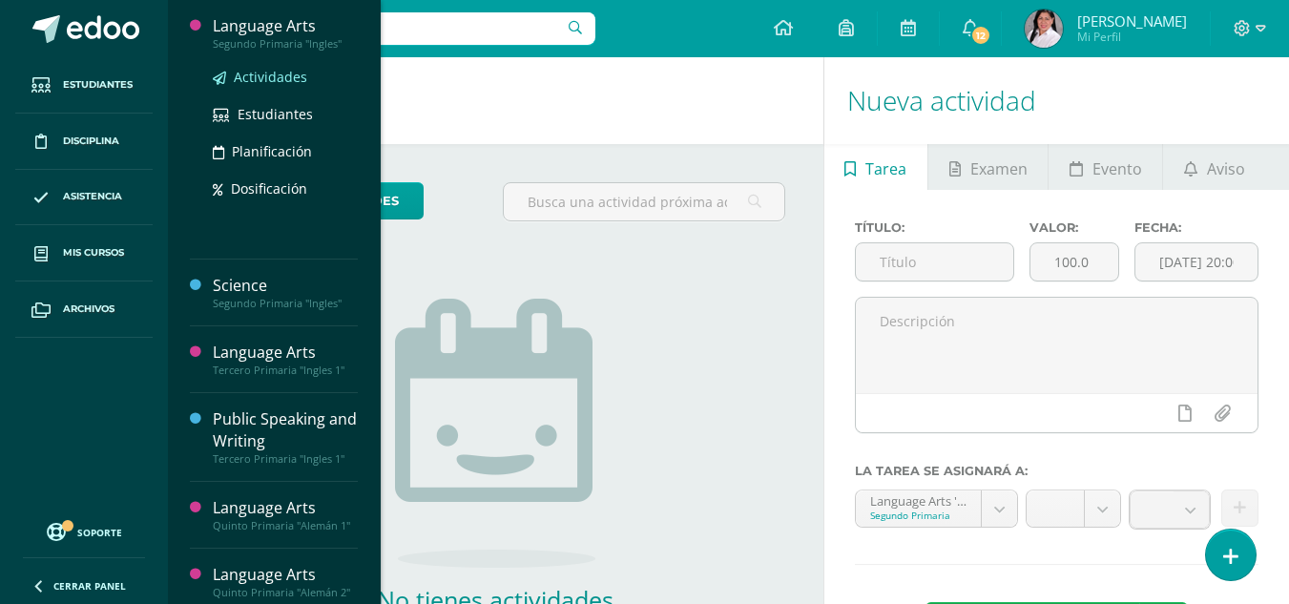
click at [286, 73] on span "Actividades" at bounding box center [270, 77] width 73 height 18
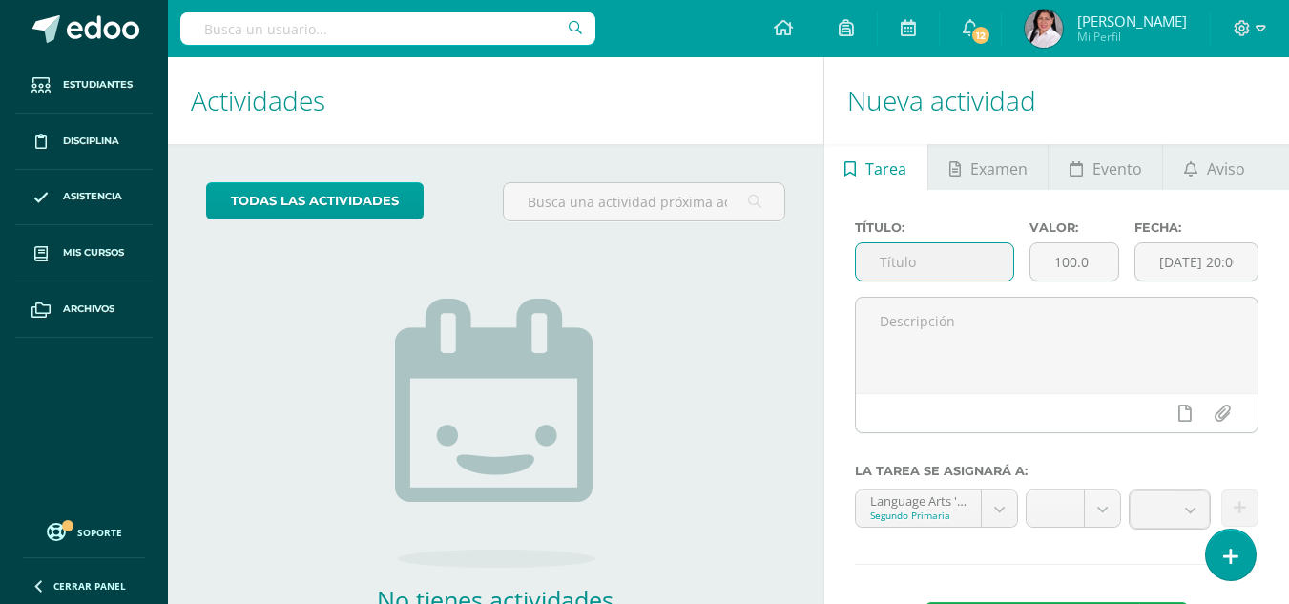
click at [956, 272] on input "text" at bounding box center [934, 261] width 157 height 37
click at [667, 273] on div "No tienes actividades Échale un vistazo a los demás períodos o sal y disfruta d…" at bounding box center [495, 455] width 382 height 436
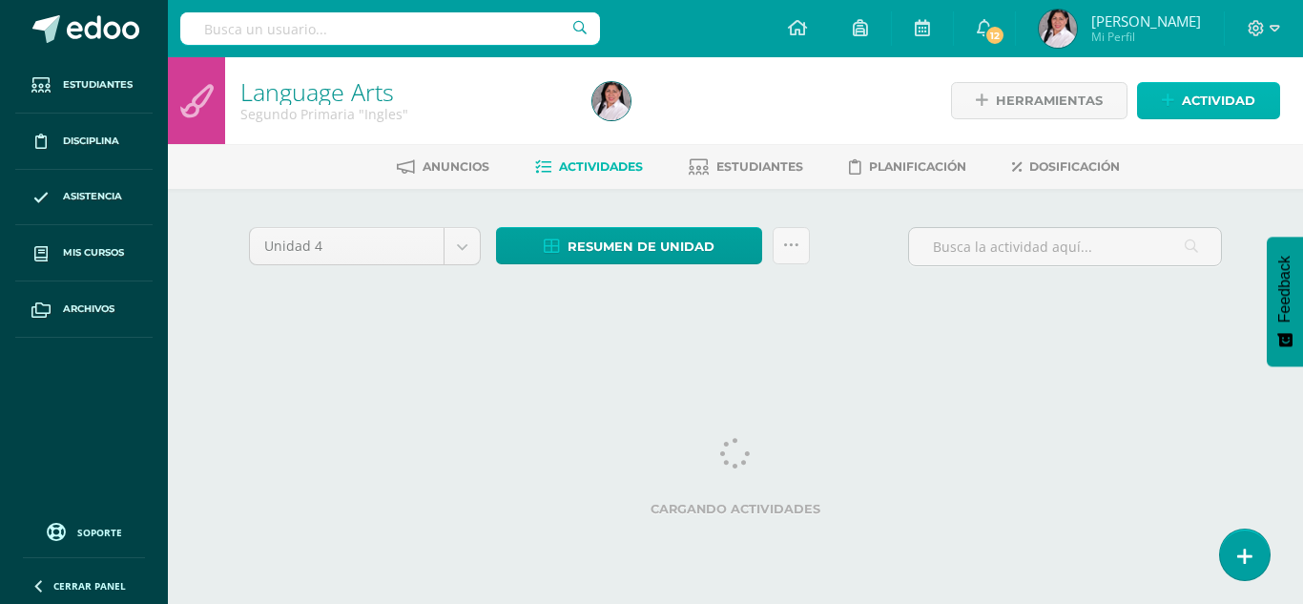
click at [1167, 98] on icon at bounding box center [1168, 101] width 12 height 16
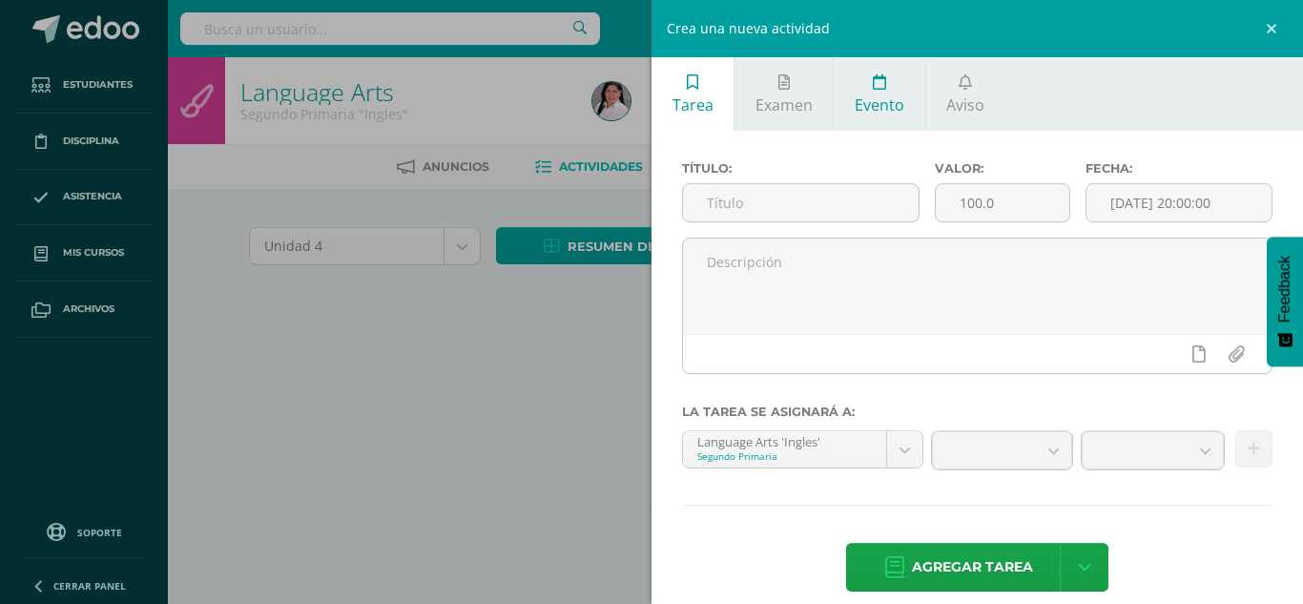
click at [1167, 98] on ul "Tarea Examen Evento Aviso" at bounding box center [976, 93] width 651 height 73
click at [815, 201] on input "text" at bounding box center [801, 202] width 236 height 37
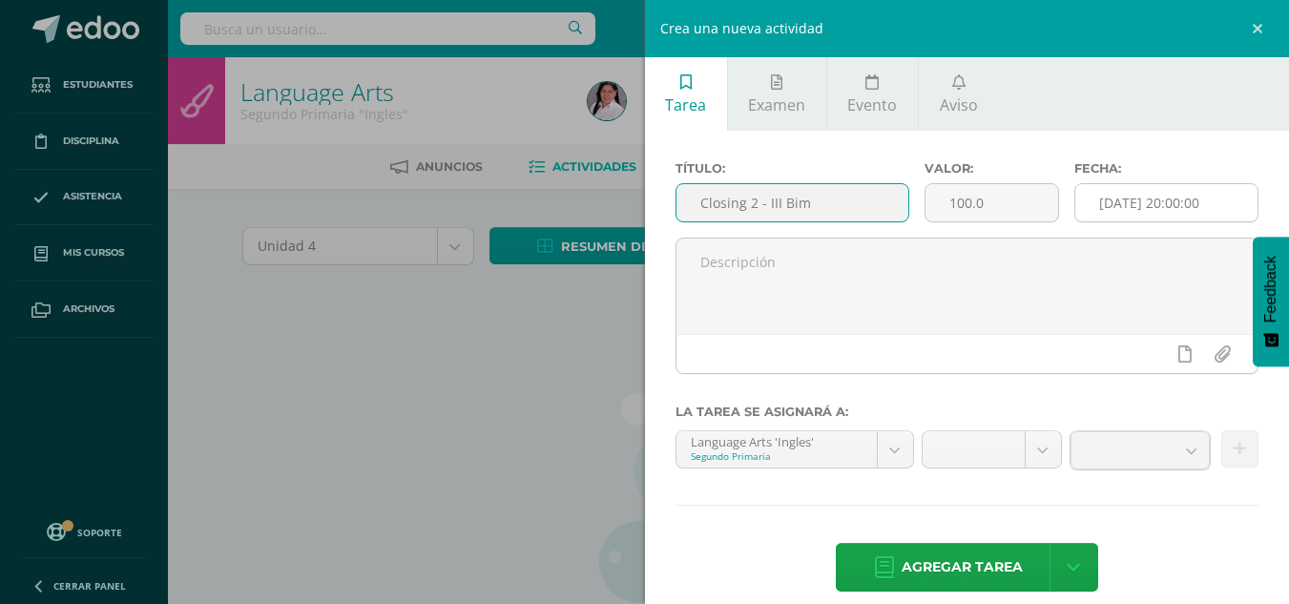
type input "Closing 2 - III Bim"
click at [1116, 199] on input "[DATE] 20:00:00" at bounding box center [1166, 202] width 182 height 37
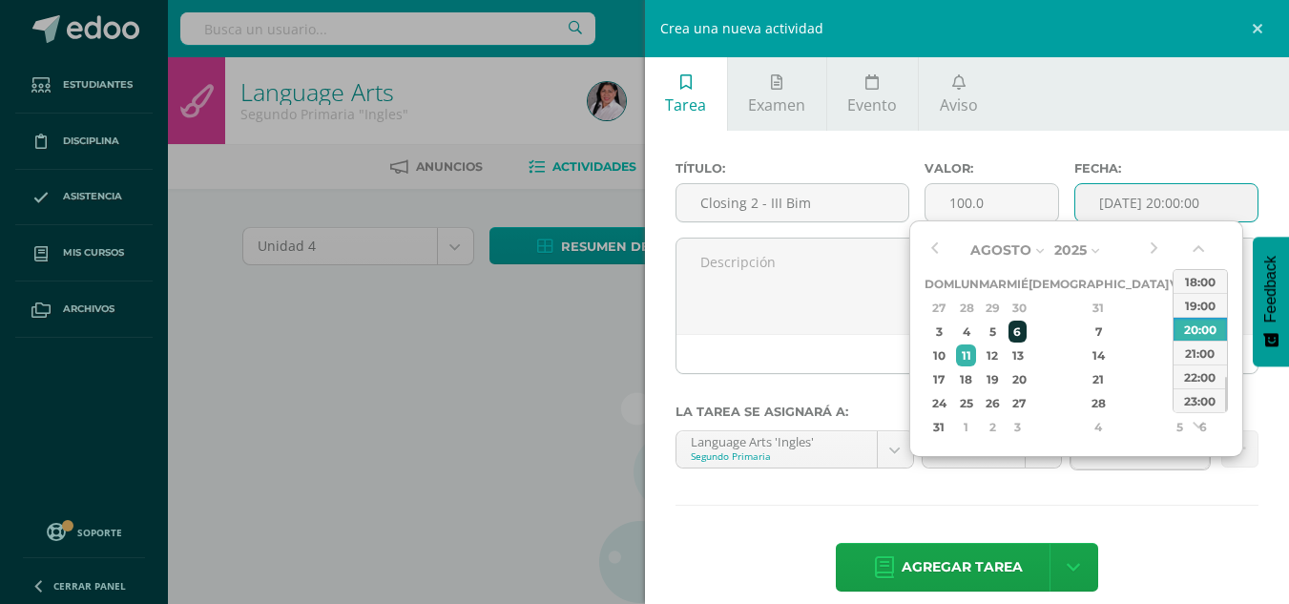
click at [1025, 338] on div "6" at bounding box center [1016, 331] width 17 height 22
click at [1203, 246] on button "button" at bounding box center [1199, 252] width 19 height 29
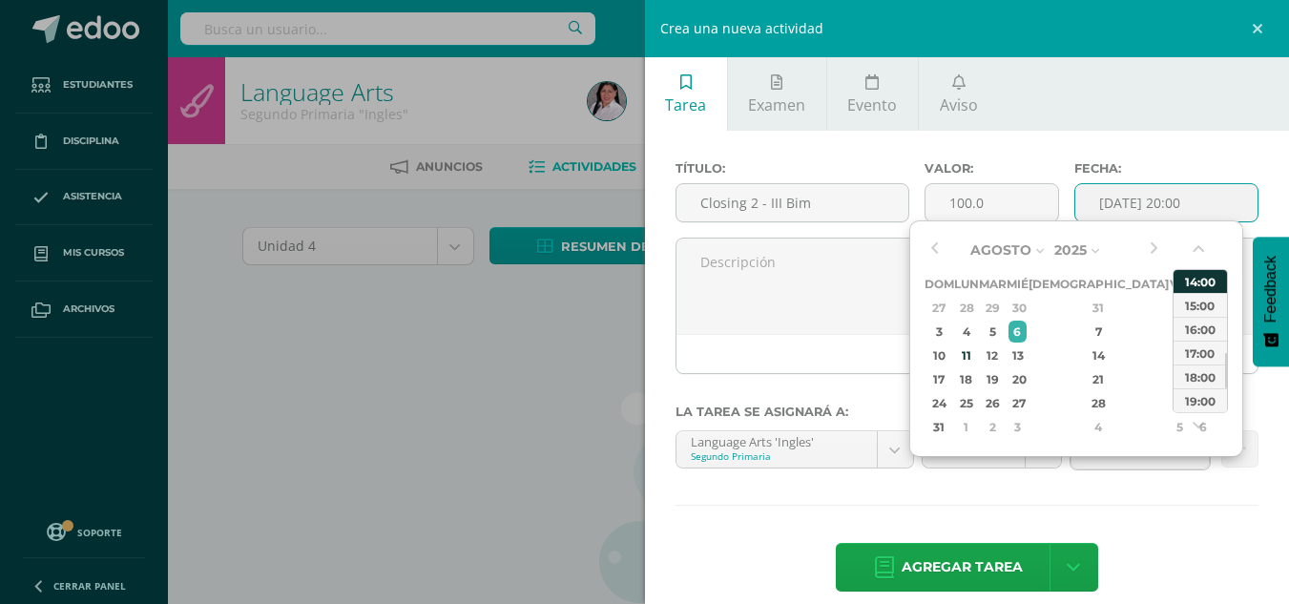
click at [1191, 275] on div "14:00" at bounding box center [1199, 281] width 53 height 24
type input "2025-08-06 14:00"
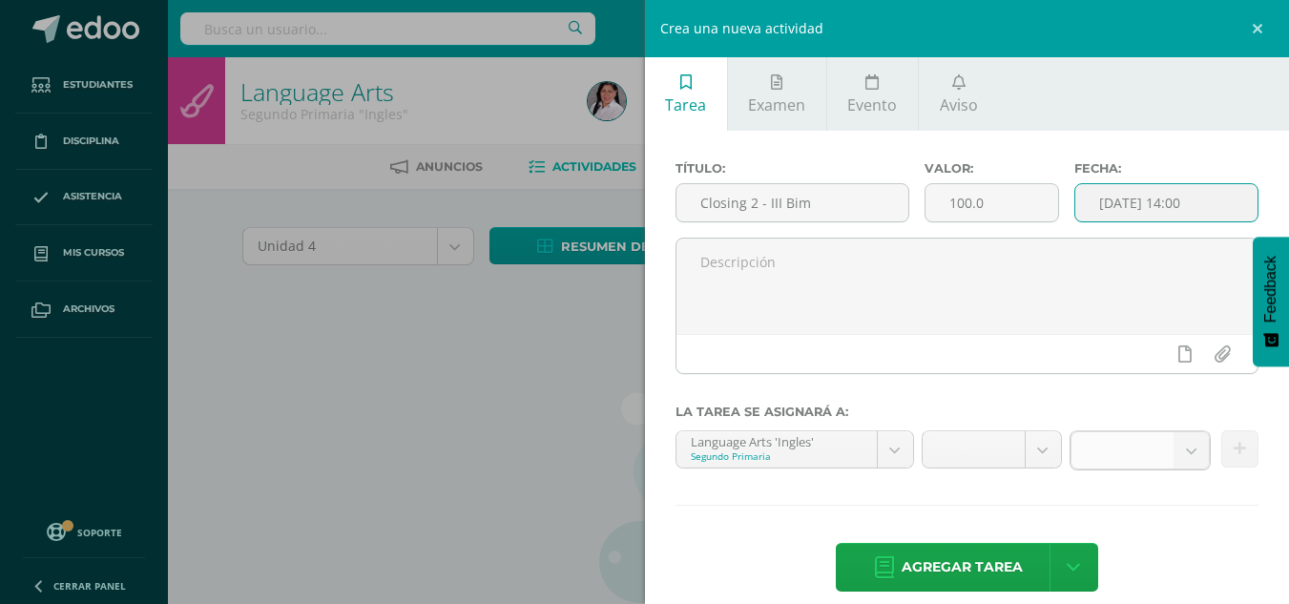
click at [1179, 455] on b at bounding box center [1190, 450] width 35 height 36
click at [1175, 449] on b at bounding box center [1190, 450] width 35 height 36
click at [1186, 461] on b at bounding box center [1190, 450] width 35 height 36
click at [1173, 452] on b at bounding box center [1190, 450] width 35 height 36
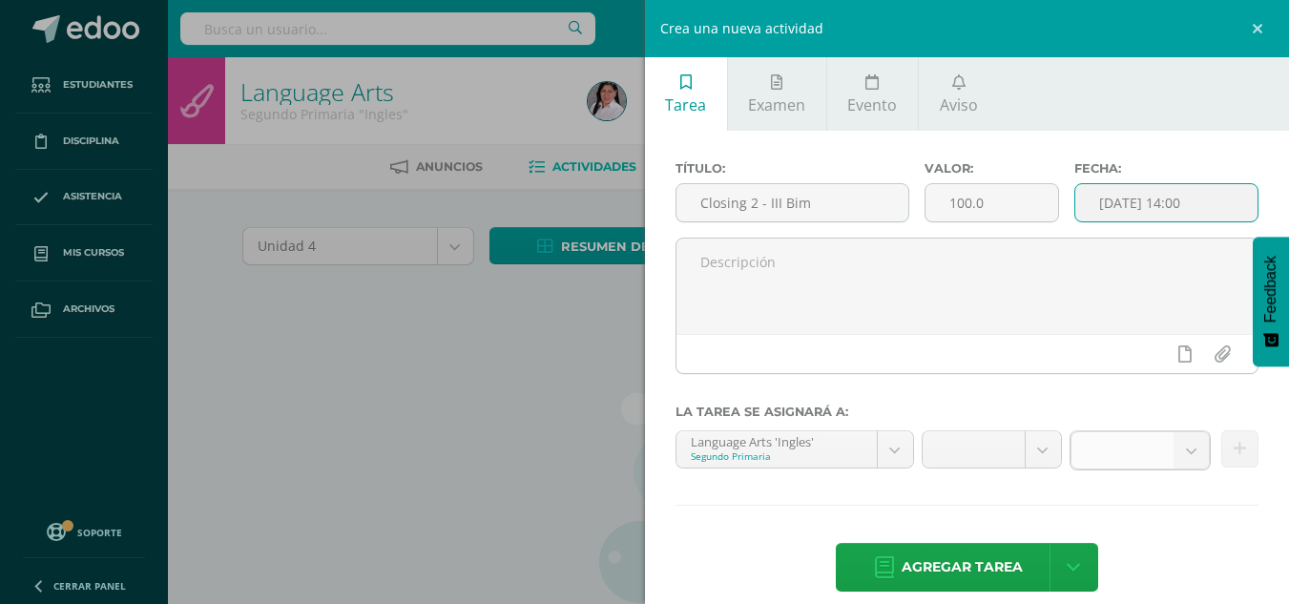
click at [1173, 452] on b at bounding box center [1190, 450] width 35 height 36
click at [970, 567] on span "Agregar tarea" at bounding box center [961, 567] width 121 height 47
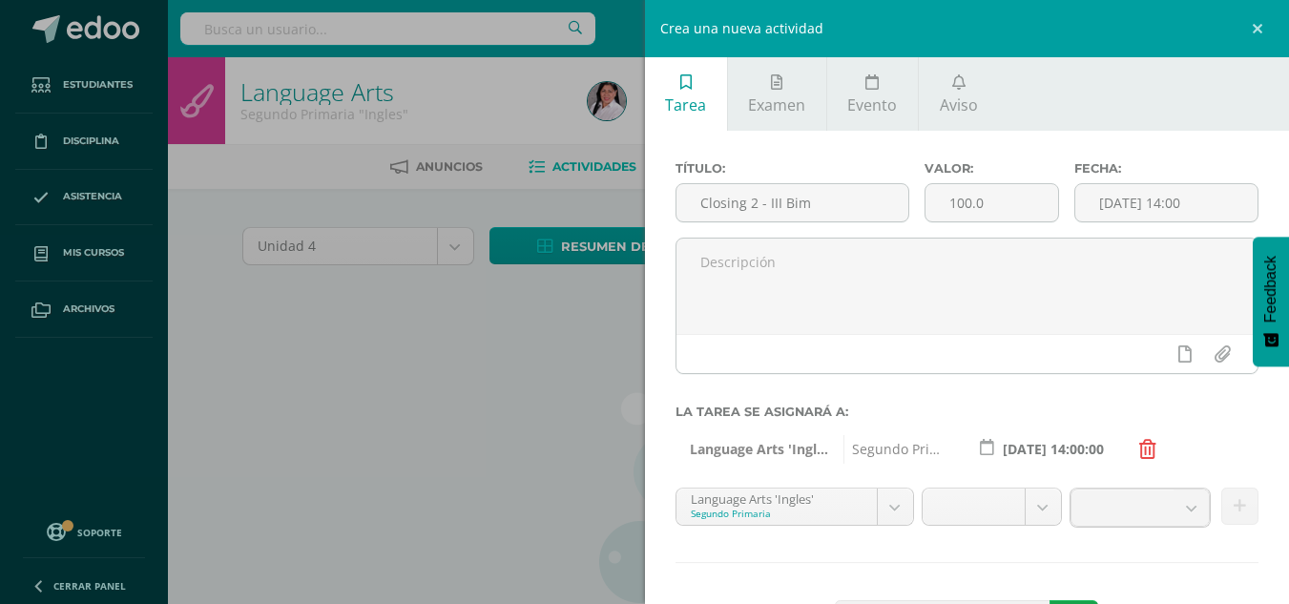
scroll to position [79, 0]
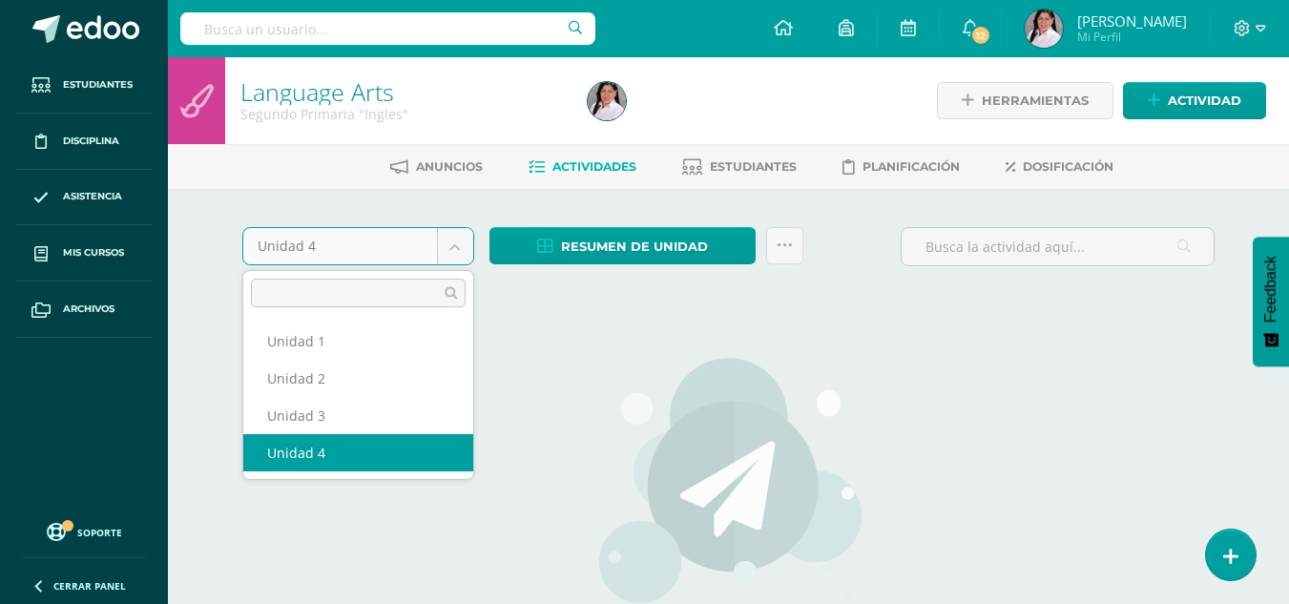
click at [458, 243] on body "Error: el formulario de tarea tiene algunos errores. Estudiantes Disciplina Asi…" at bounding box center [644, 409] width 1289 height 819
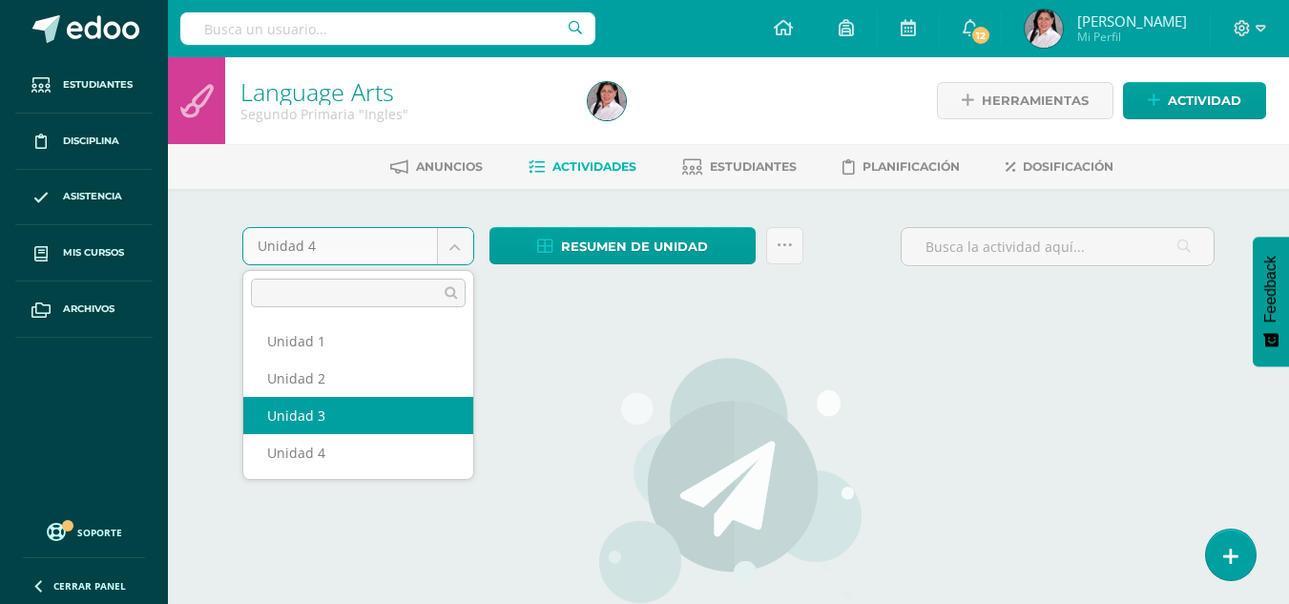
select select "Unidad 3"
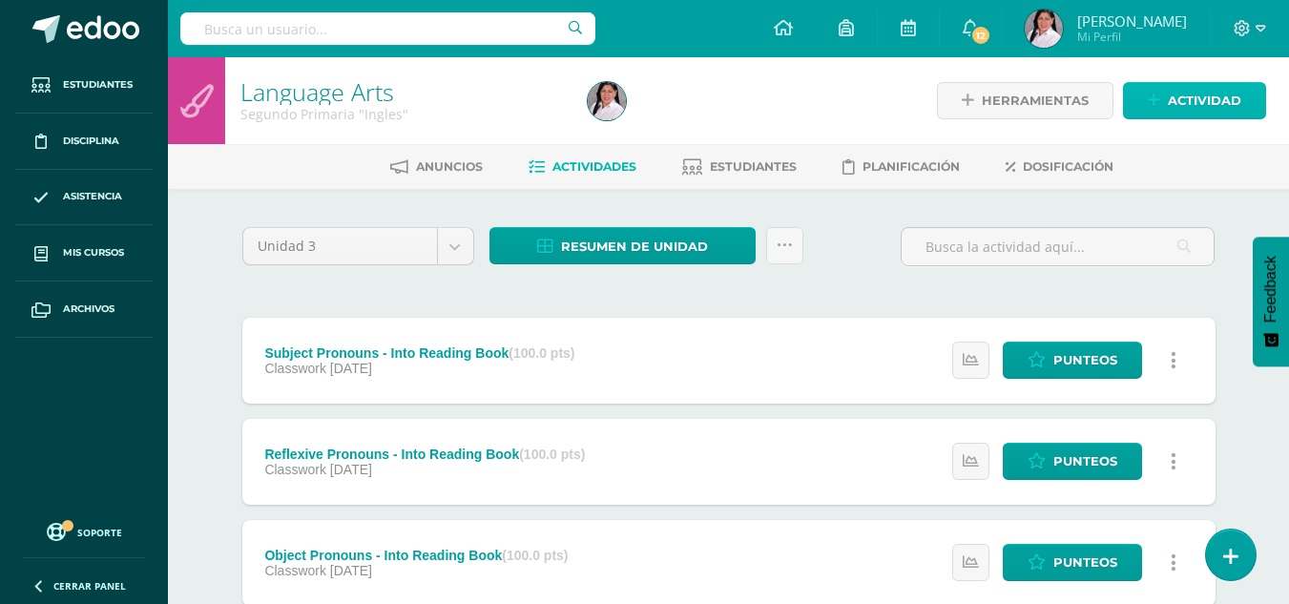
click at [1213, 105] on span "Actividad" at bounding box center [1203, 100] width 73 height 35
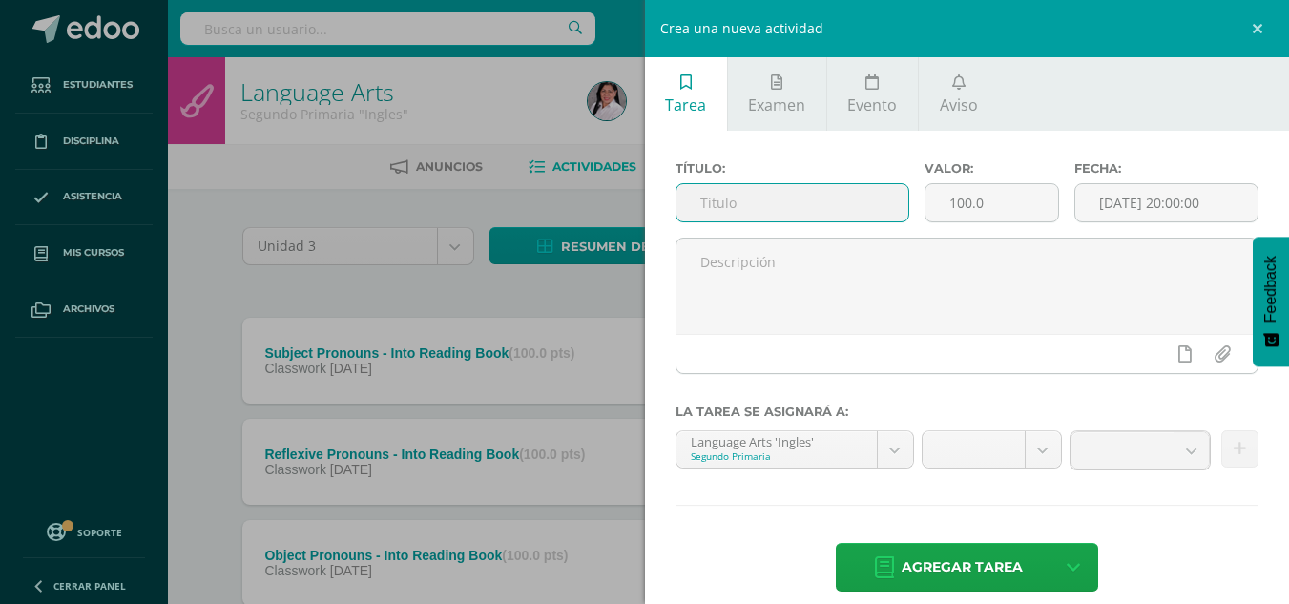
click at [821, 207] on input "text" at bounding box center [792, 202] width 232 height 37
type input "Closing 2 - III Bim"
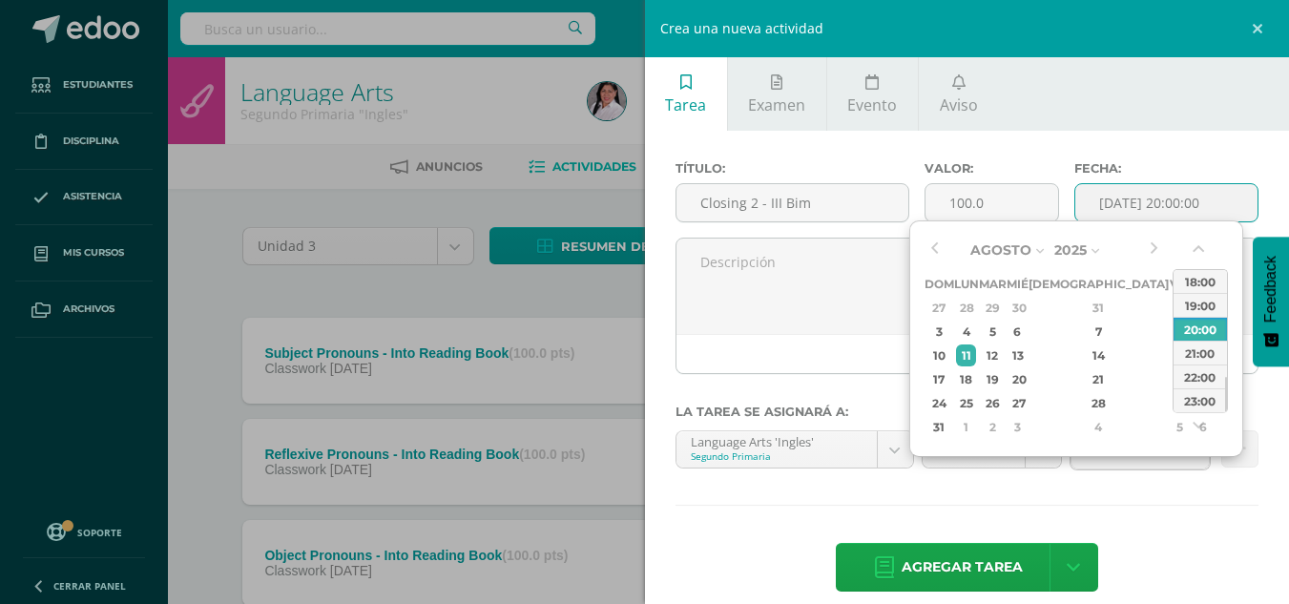
click at [1124, 214] on input "[DATE] 20:00:00" at bounding box center [1166, 202] width 182 height 37
click at [1025, 321] on div "6" at bounding box center [1016, 331] width 17 height 22
click at [1198, 250] on button "button" at bounding box center [1199, 252] width 19 height 29
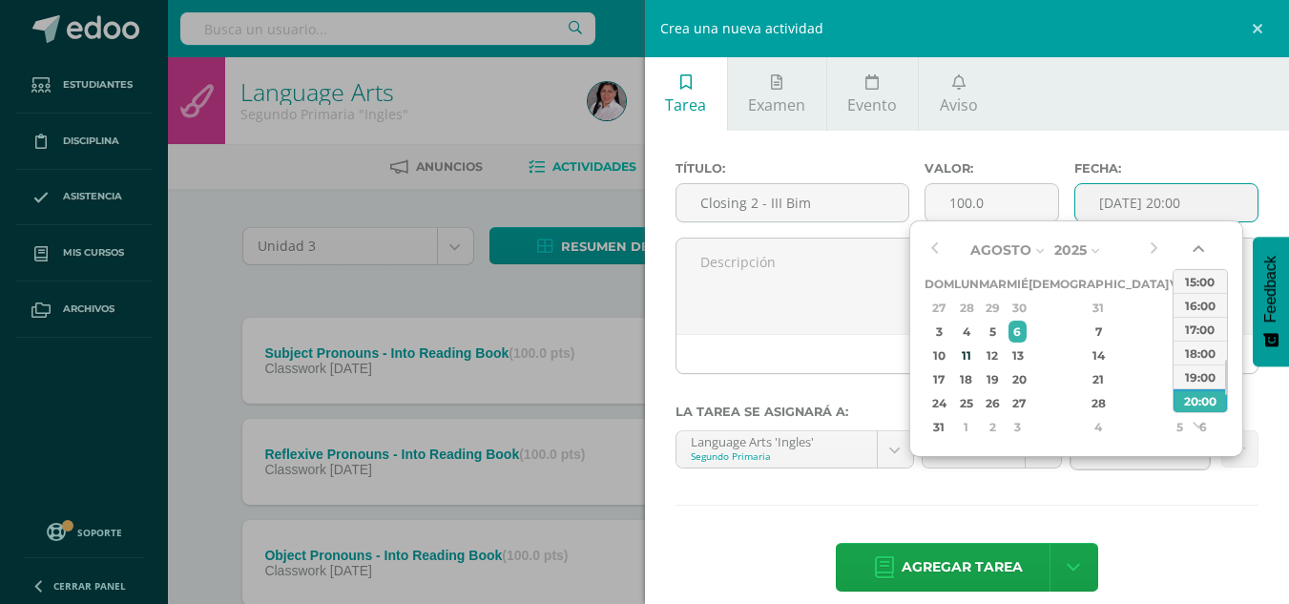
click at [1198, 250] on button "button" at bounding box center [1199, 252] width 19 height 29
click at [1195, 288] on div "14:00" at bounding box center [1199, 281] width 53 height 24
type input "2025-08-06 14:00"
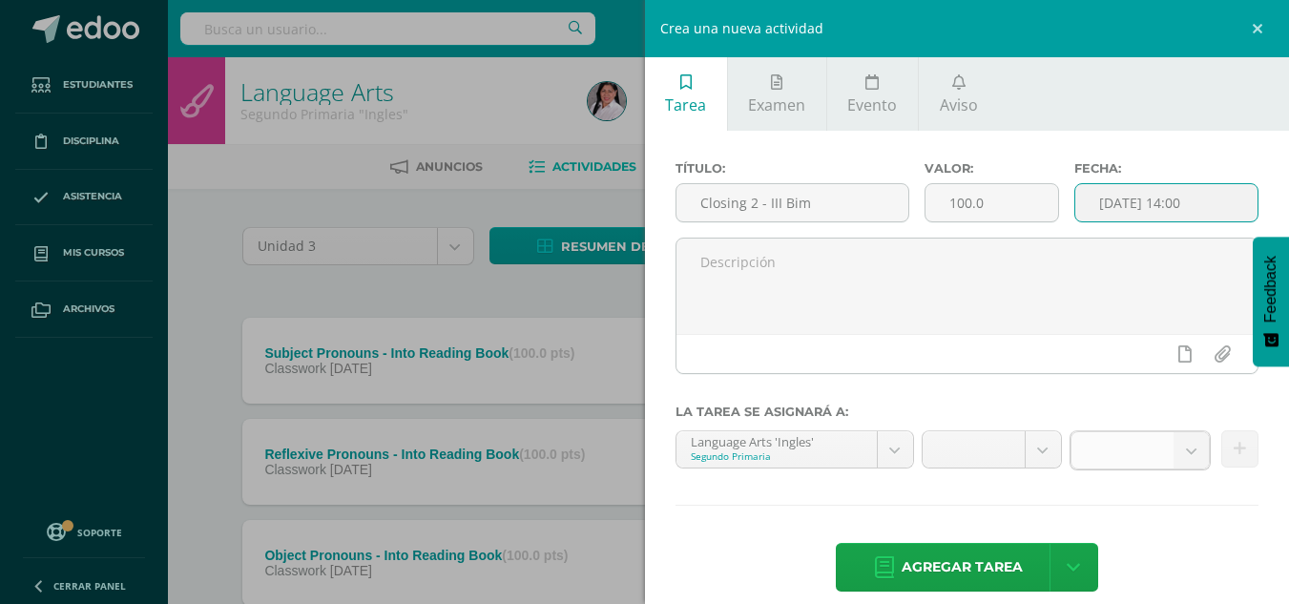
click at [1178, 453] on b at bounding box center [1190, 450] width 35 height 36
click at [1039, 530] on div "Título: Closing 2 - III Bim Valor: 100.0 Fecha: 2025-08-06 14:00 La tarea se as…" at bounding box center [967, 378] width 645 height 495
click at [1173, 448] on b at bounding box center [1190, 450] width 35 height 36
drag, startPoint x: 1155, startPoint y: 502, endPoint x: 1180, endPoint y: 533, distance: 40.1
click at [1180, 533] on div "Título: Closing 2 - III Bim Valor: 100.0 Fecha: 2025-08-06 14:00 La tarea se as…" at bounding box center [967, 378] width 645 height 495
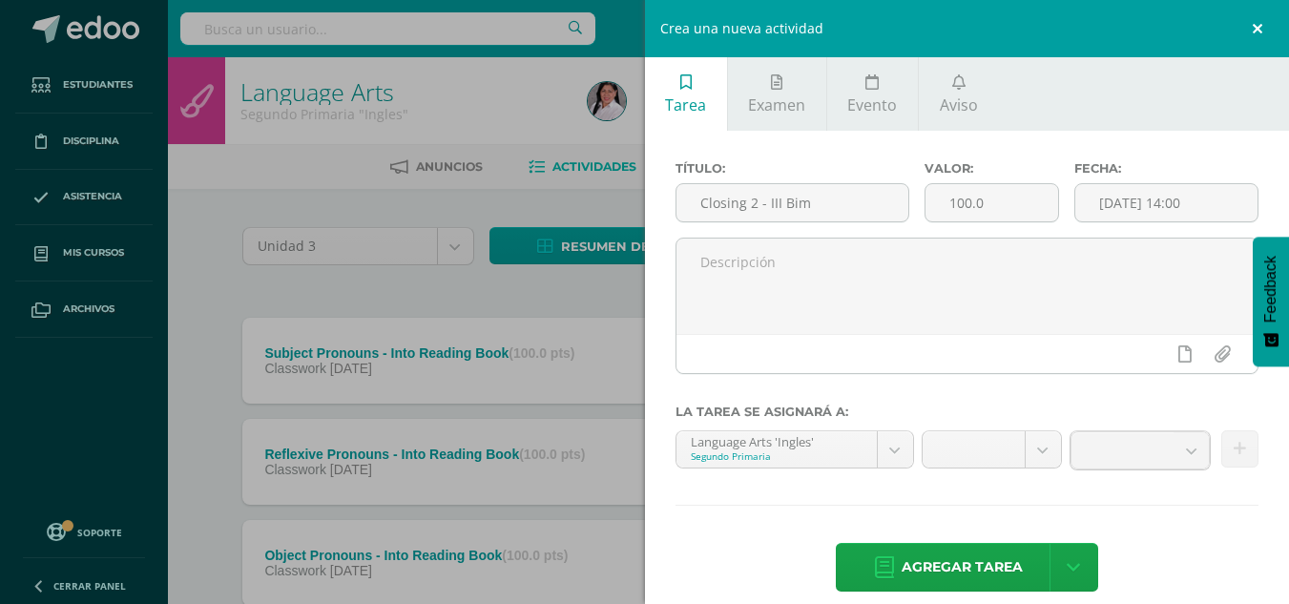
click at [1260, 24] on link at bounding box center [1259, 28] width 57 height 57
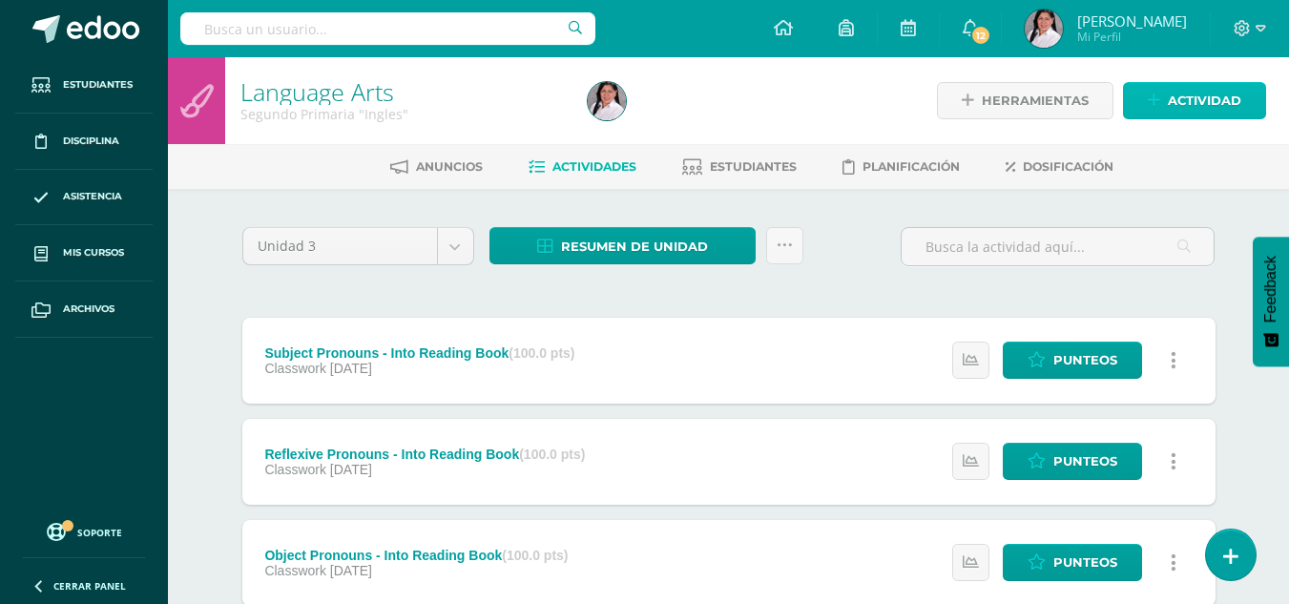
click at [1174, 101] on span "Actividad" at bounding box center [1203, 100] width 73 height 35
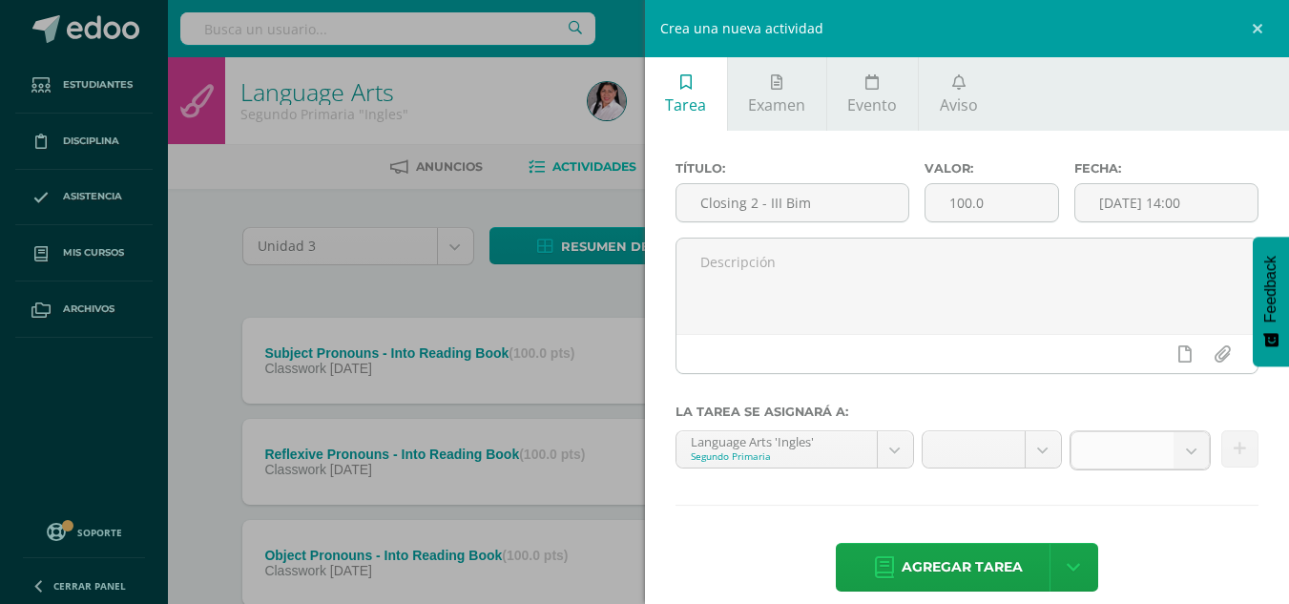
click at [1186, 451] on b at bounding box center [1190, 450] width 35 height 36
click at [1181, 458] on b at bounding box center [1190, 450] width 35 height 36
click at [1183, 459] on b at bounding box center [1190, 450] width 35 height 36
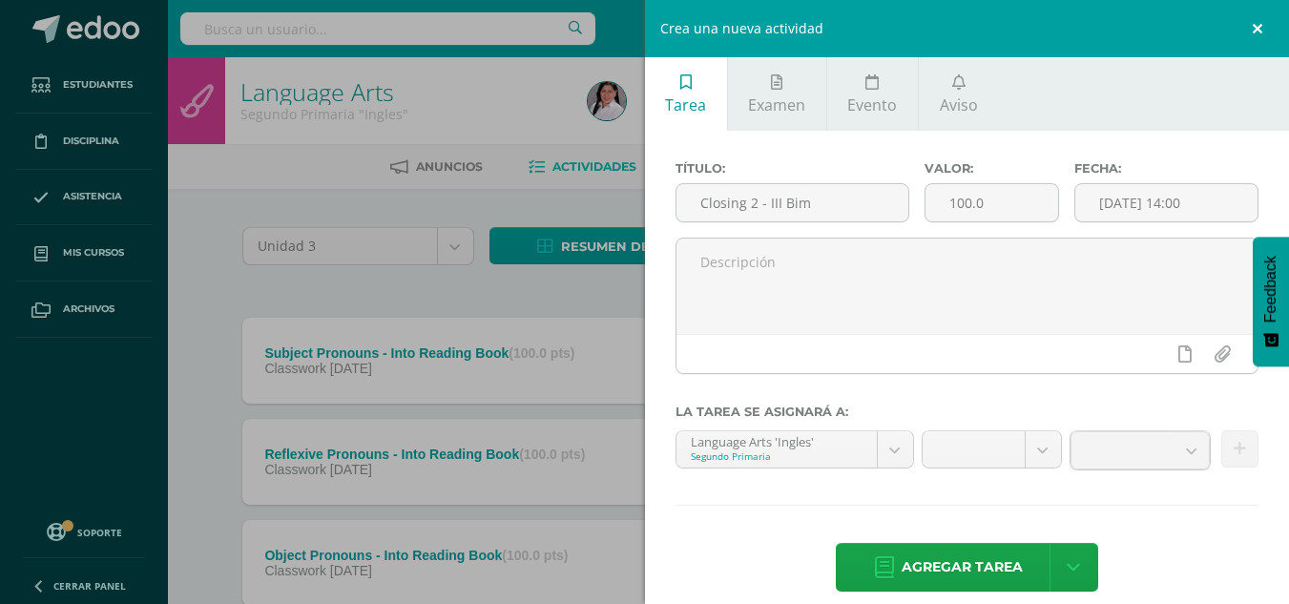
click at [1255, 31] on link at bounding box center [1259, 28] width 57 height 57
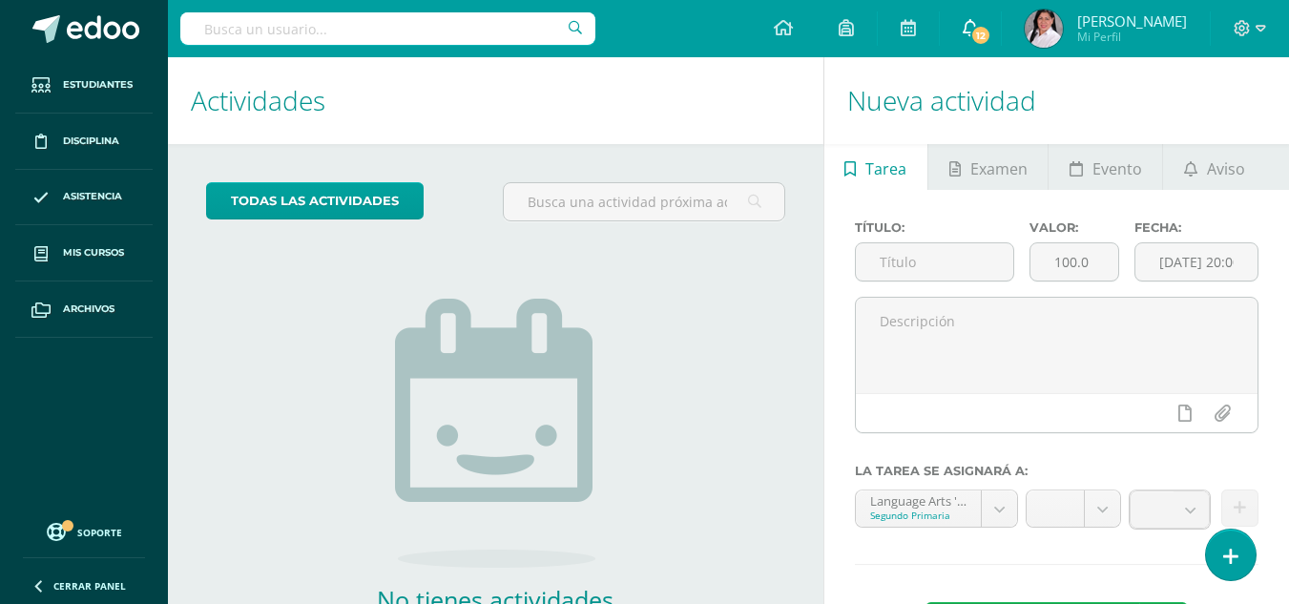
click at [978, 24] on icon at bounding box center [969, 27] width 15 height 17
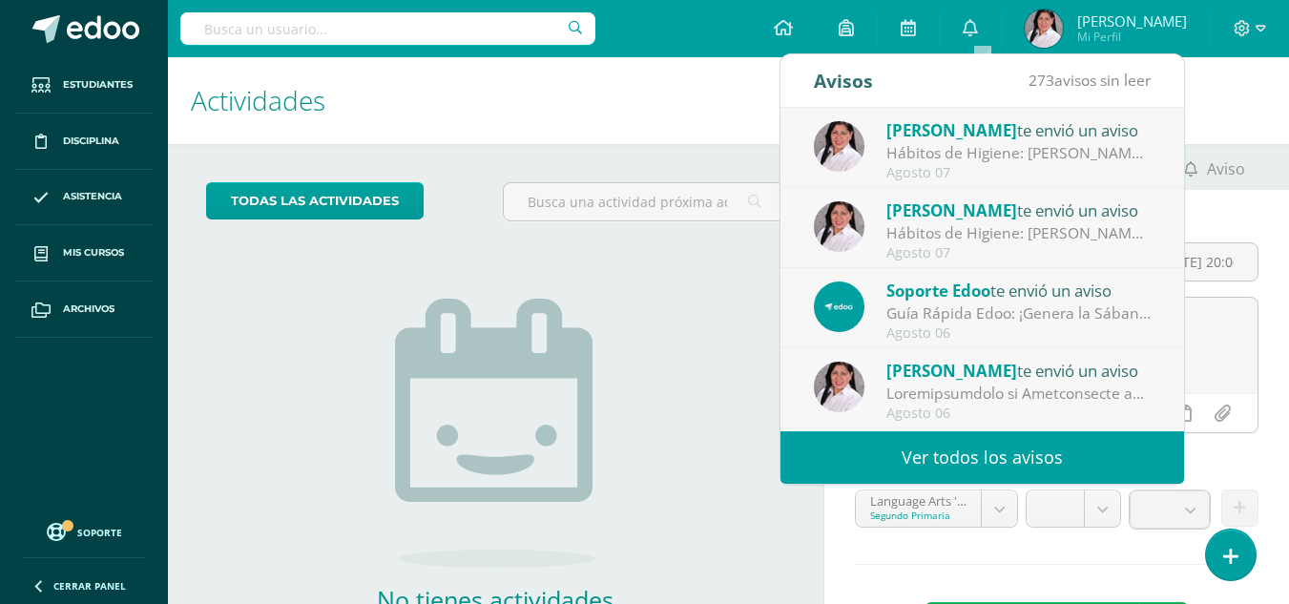
click at [998, 150] on div "Hábitos de Higiene: [PERSON_NAME] durante esta semana he observado que estas to…" at bounding box center [1018, 153] width 265 height 22
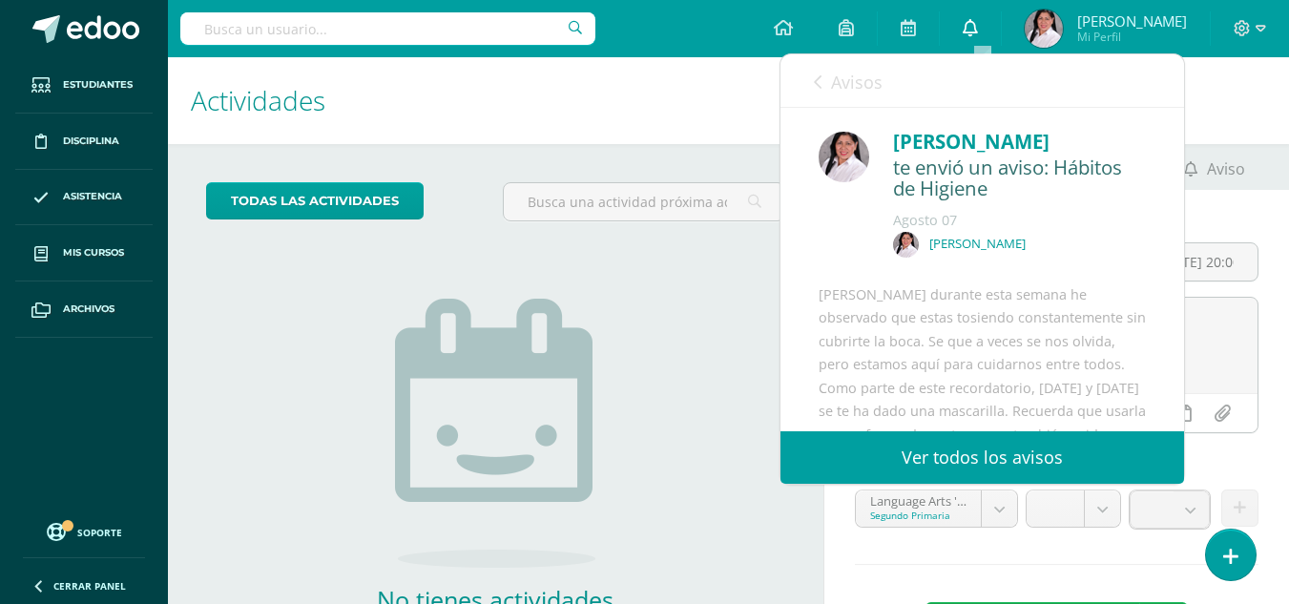
click at [978, 36] on span at bounding box center [969, 28] width 15 height 21
click at [819, 79] on icon at bounding box center [818, 81] width 8 height 15
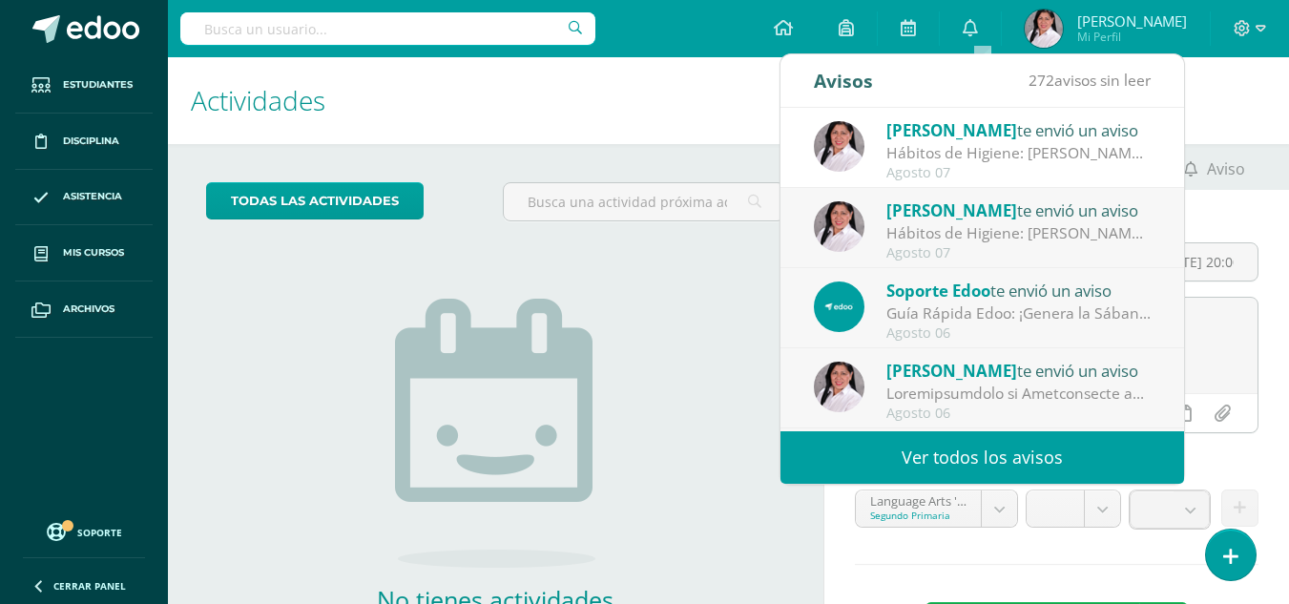
click at [951, 215] on span "[PERSON_NAME]" at bounding box center [951, 210] width 131 height 22
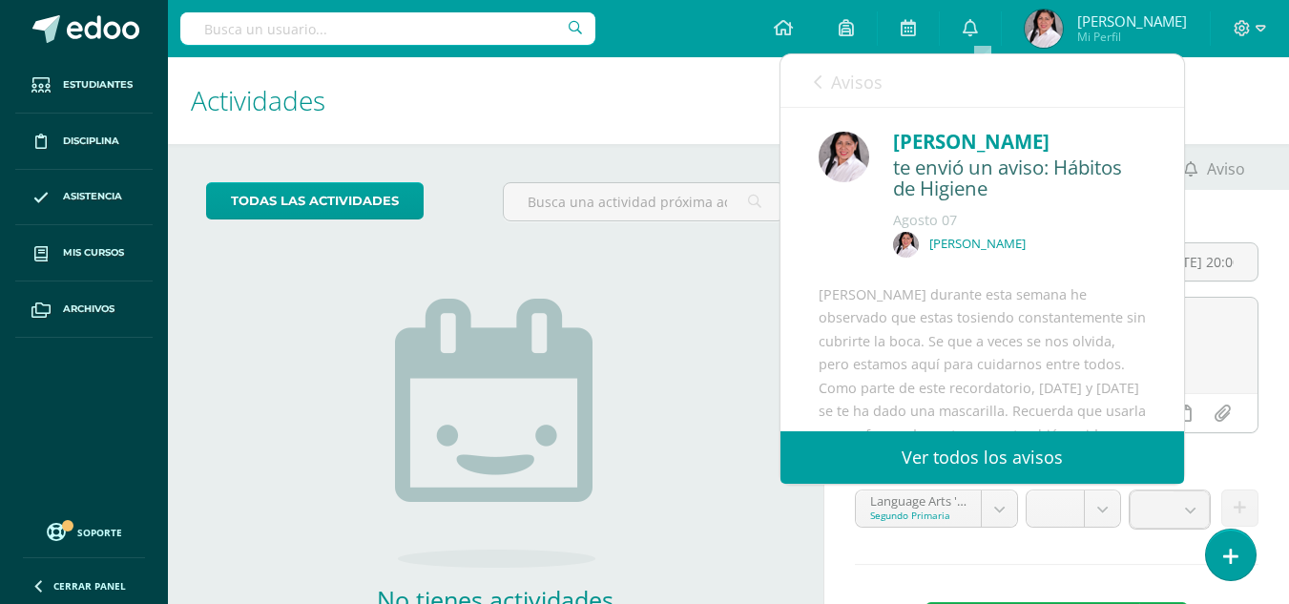
click at [815, 77] on icon at bounding box center [818, 81] width 8 height 15
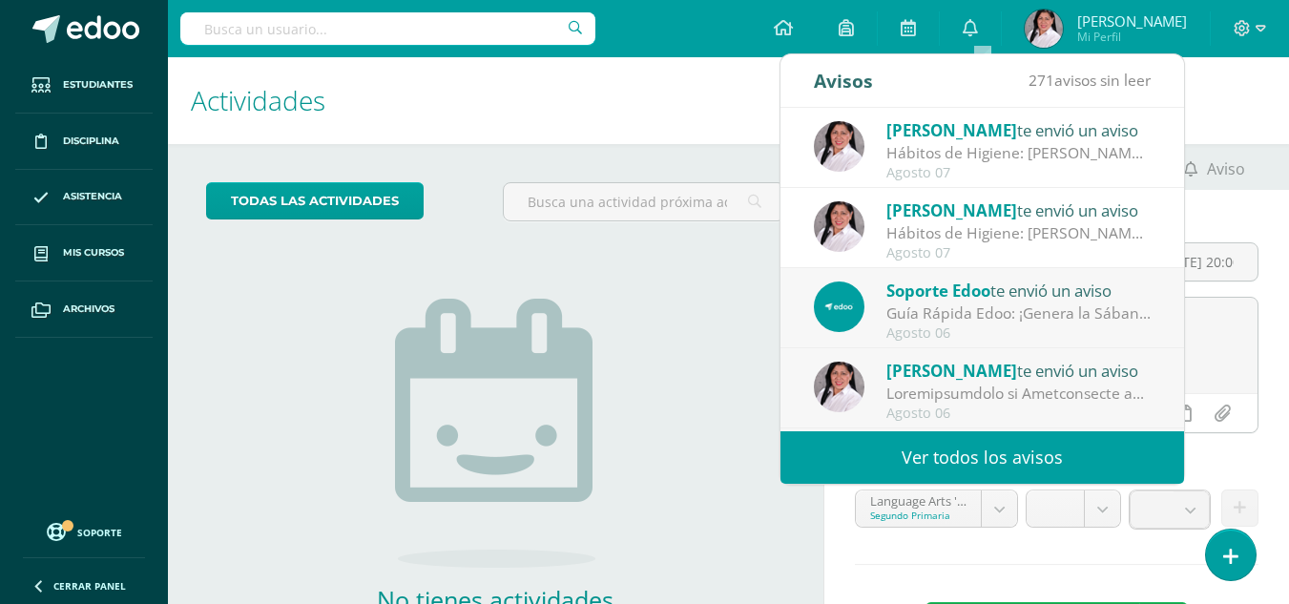
click at [915, 305] on div "Guía Rápida Edoo: ¡Genera la Sábana de tu Curso en Pocos Pasos!: En [GEOGRAPHIC…" at bounding box center [1018, 313] width 265 height 22
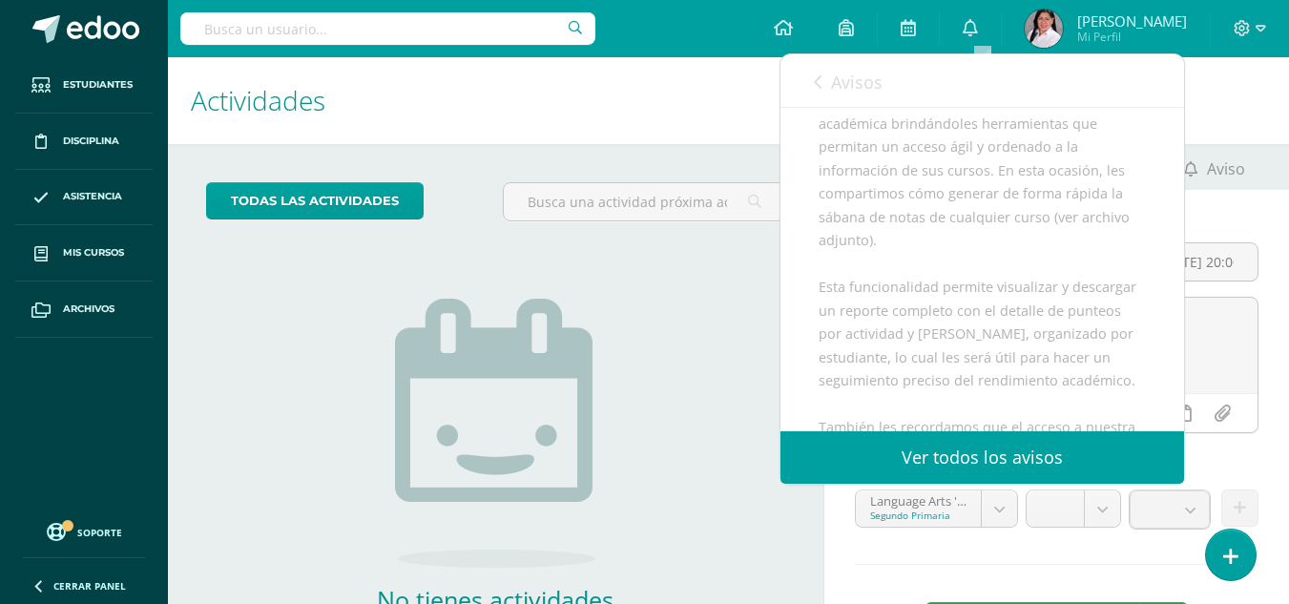
scroll to position [192, 0]
click at [988, 449] on link "Ver todos los avisos" at bounding box center [981, 457] width 403 height 52
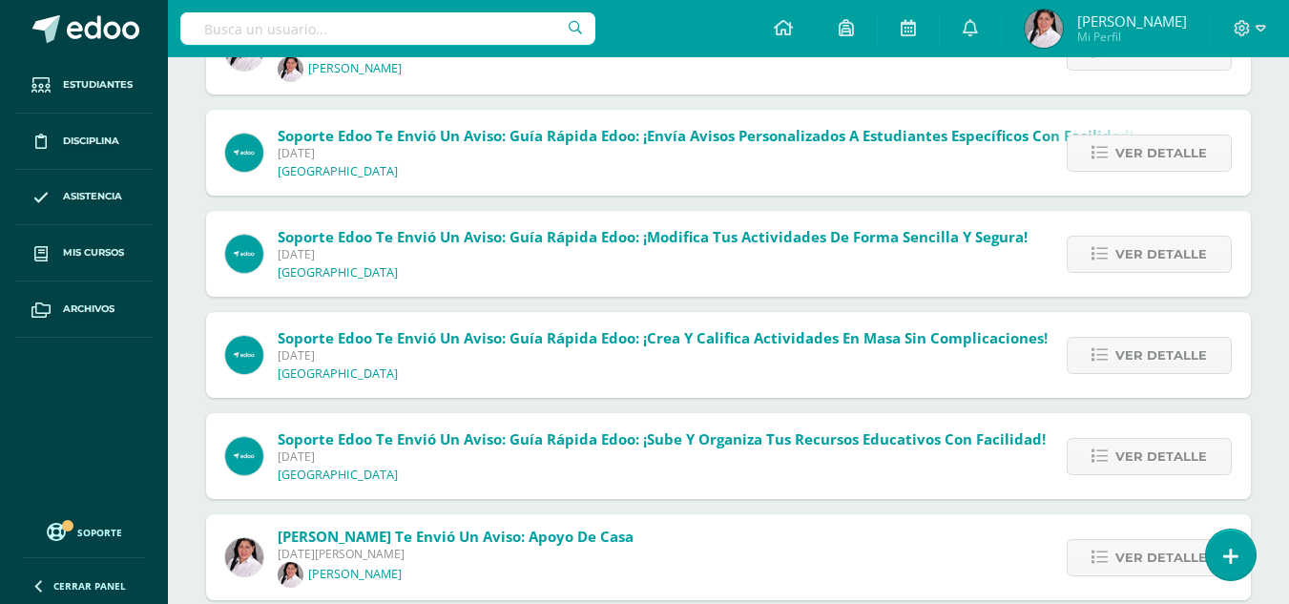
scroll to position [589, 0]
click at [1143, 465] on span "Ver detalle" at bounding box center [1161, 455] width 92 height 35
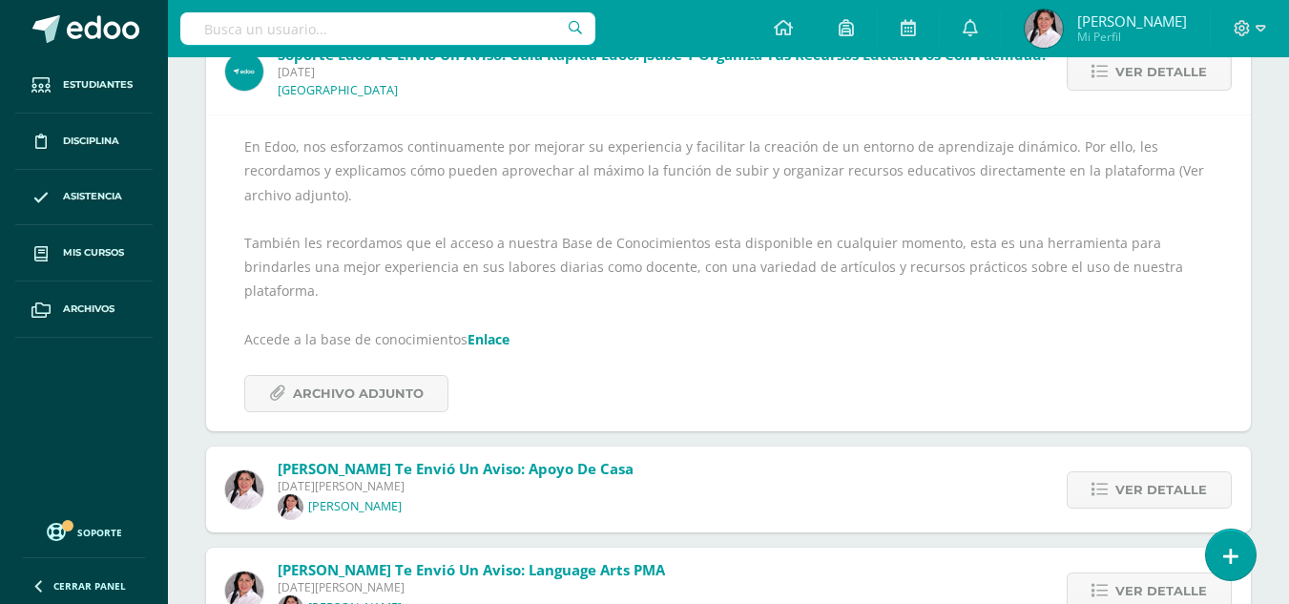
scroll to position [974, 0]
click at [475, 329] on link "Enlace" at bounding box center [488, 338] width 42 height 18
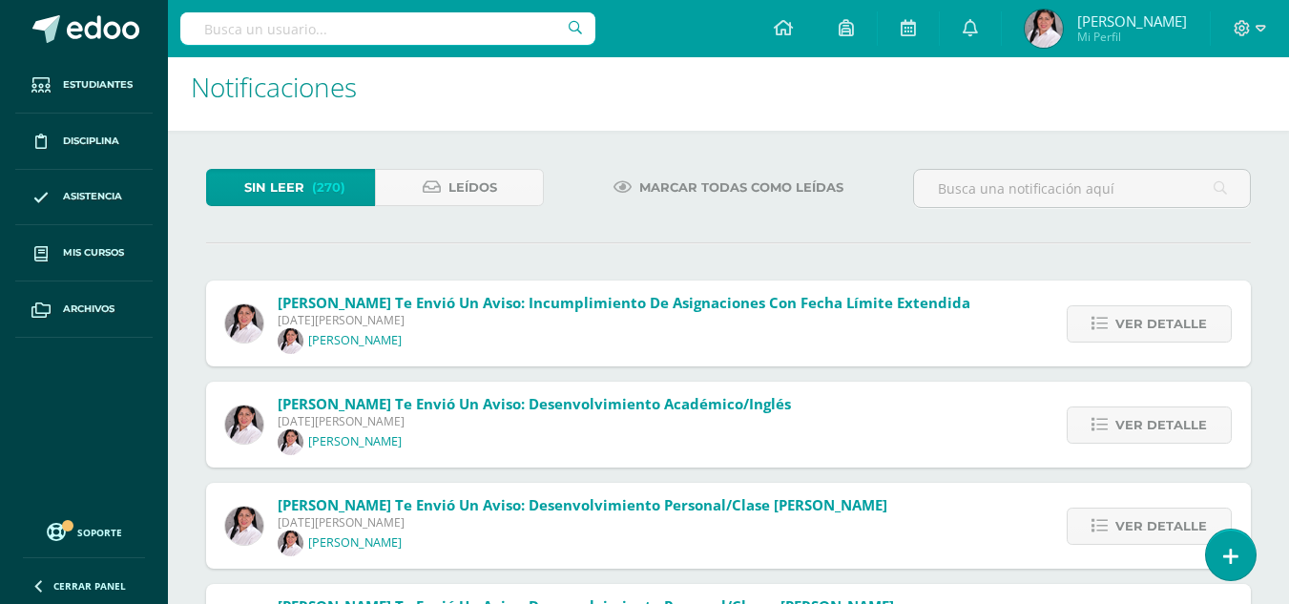
scroll to position [0, 0]
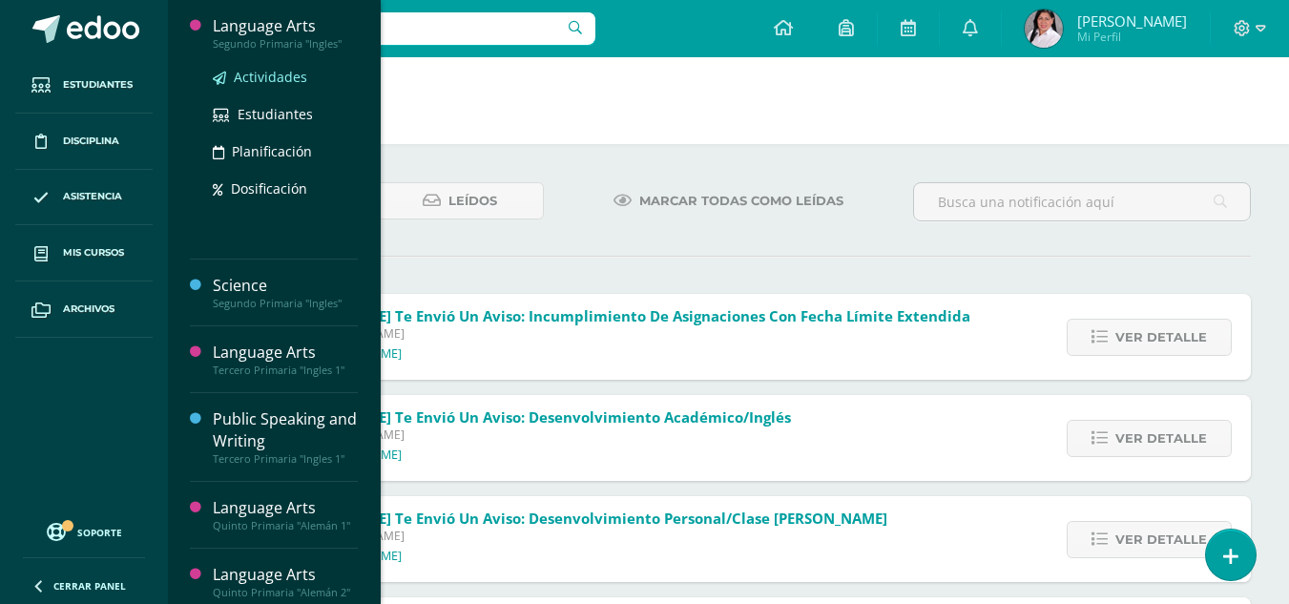
click at [255, 76] on span "Actividades" at bounding box center [270, 77] width 73 height 18
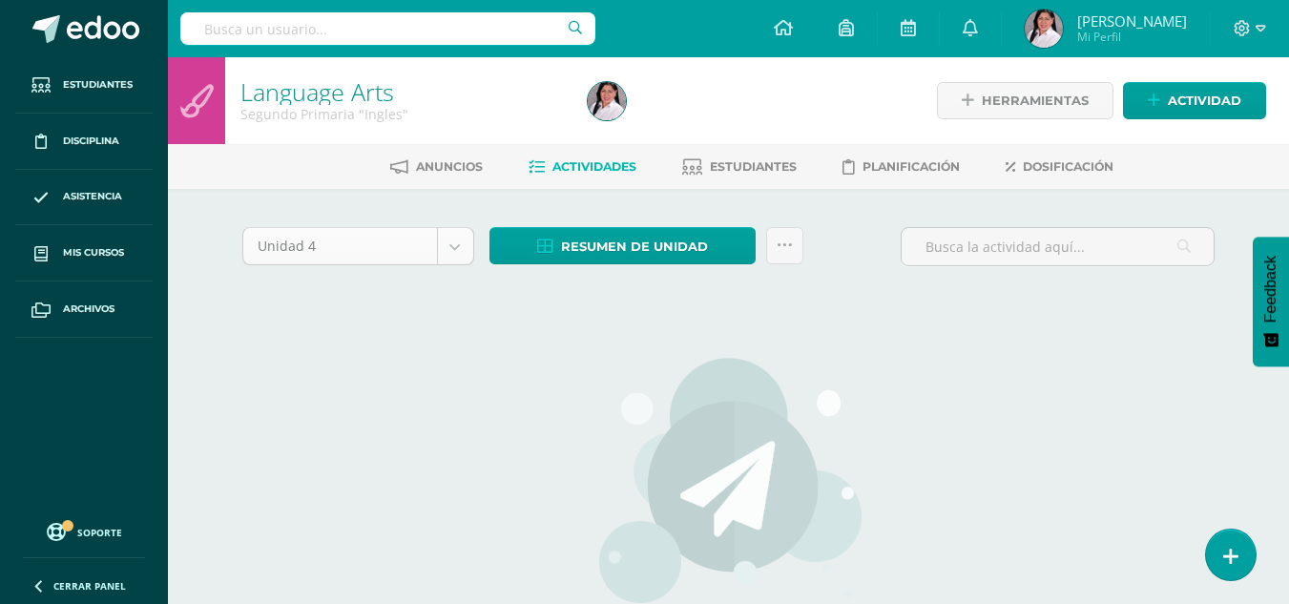
click at [452, 253] on body "Estudiantes Disciplina Asistencia Mis cursos Archivos Soporte Centro de ayuda Ú…" at bounding box center [644, 409] width 1289 height 819
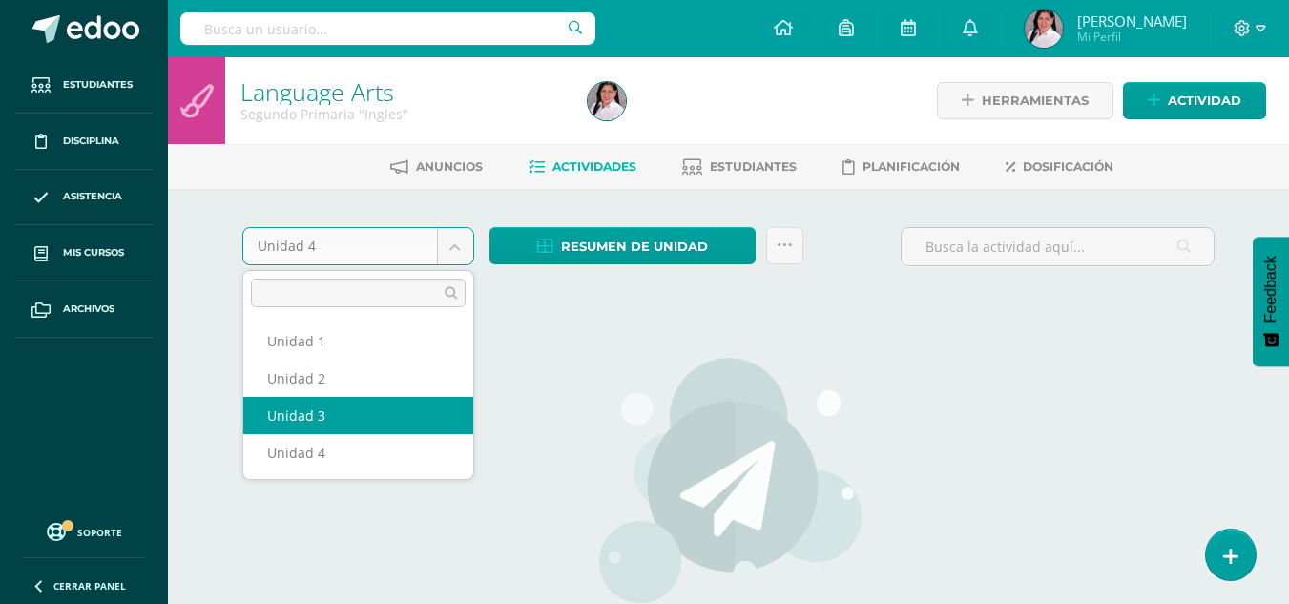
select select "Unidad 3"
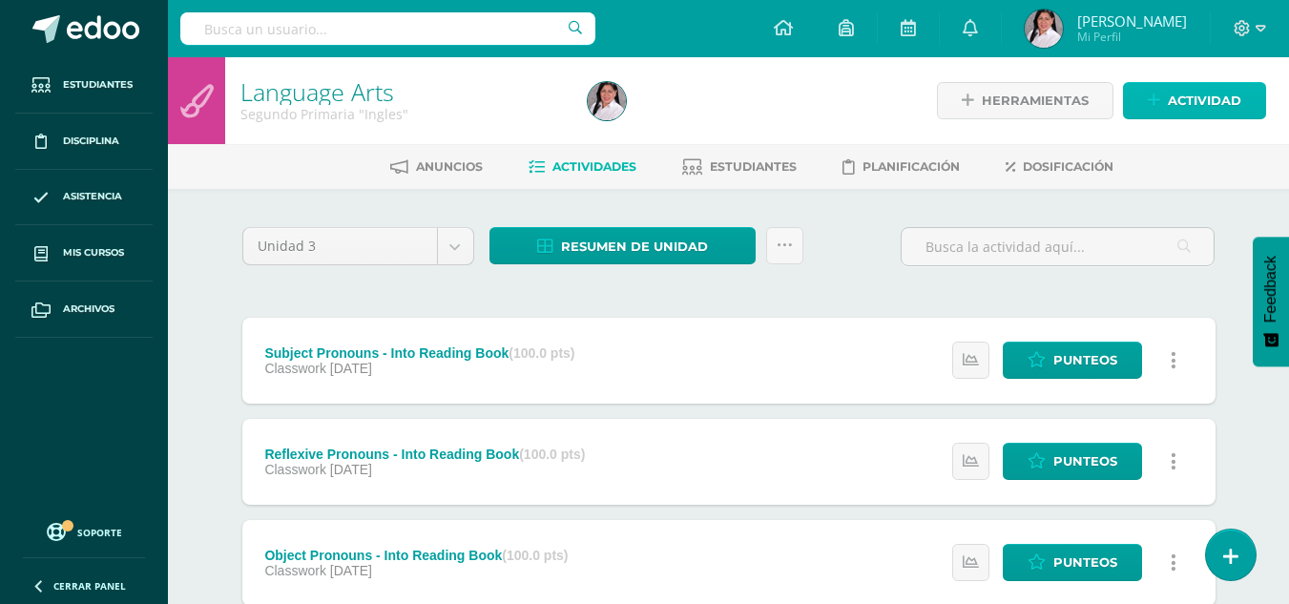
click at [1170, 104] on span "Actividad" at bounding box center [1203, 100] width 73 height 35
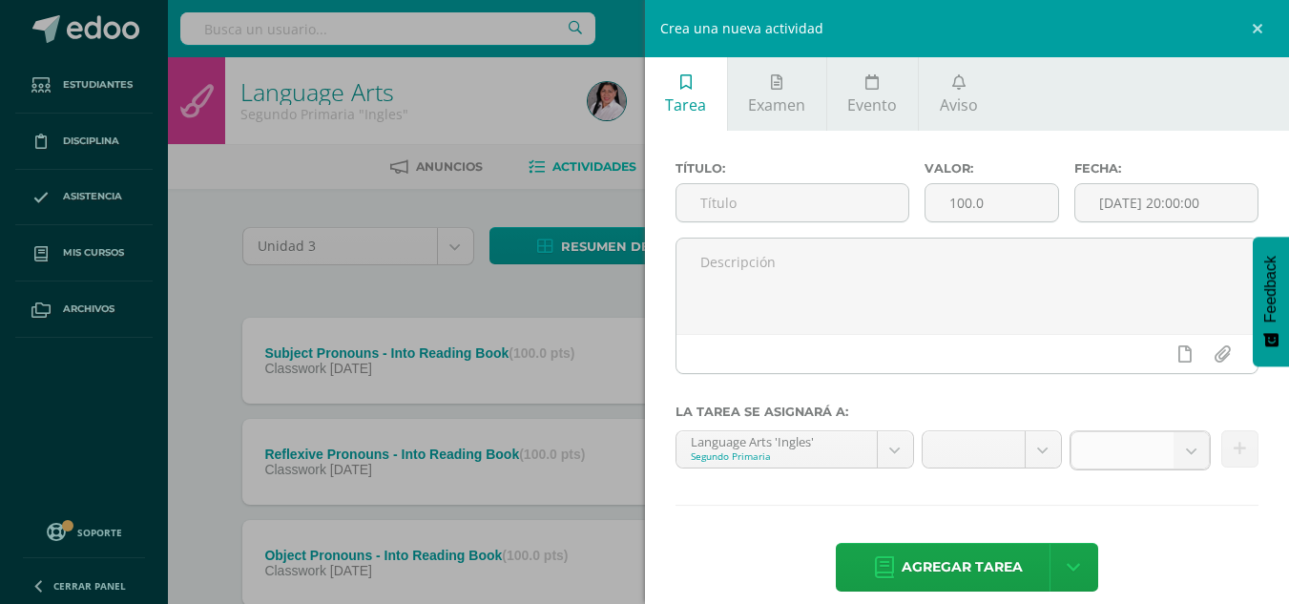
click at [1175, 458] on b at bounding box center [1190, 450] width 35 height 36
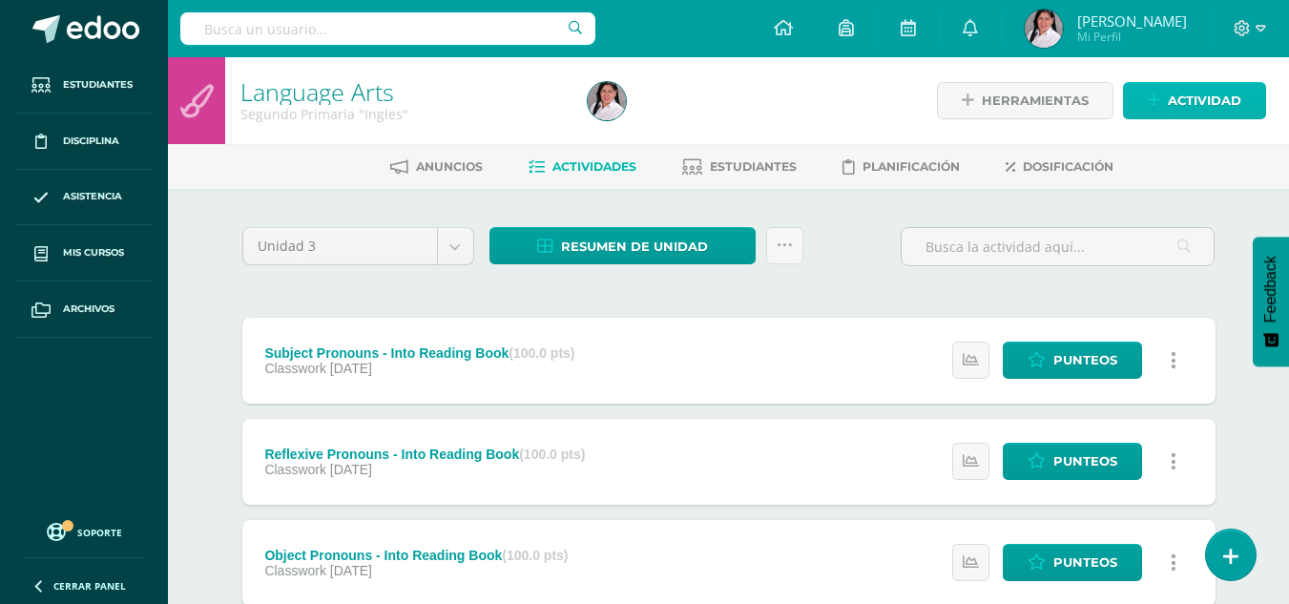
click at [1207, 99] on span "Actividad" at bounding box center [1203, 100] width 73 height 35
click at [1155, 97] on icon at bounding box center [1153, 101] width 12 height 16
